Goal: Information Seeking & Learning: Learn about a topic

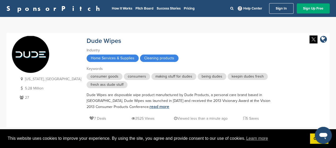
click at [149, 107] on link "read more" at bounding box center [159, 106] width 20 height 5
